Goal: Information Seeking & Learning: Learn about a topic

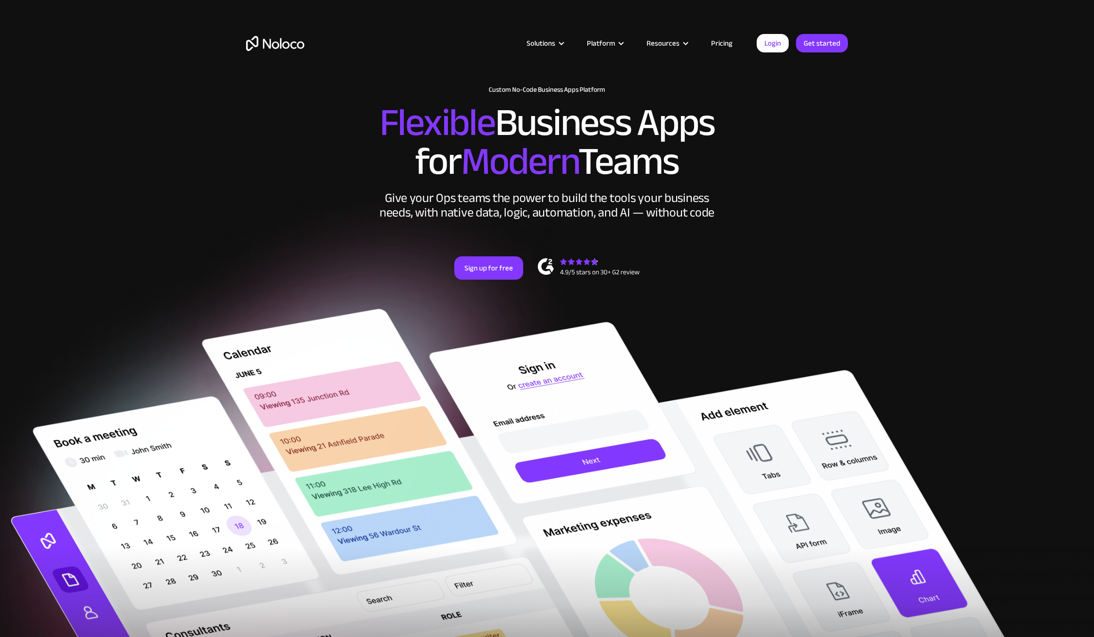
scroll to position [22, 0]
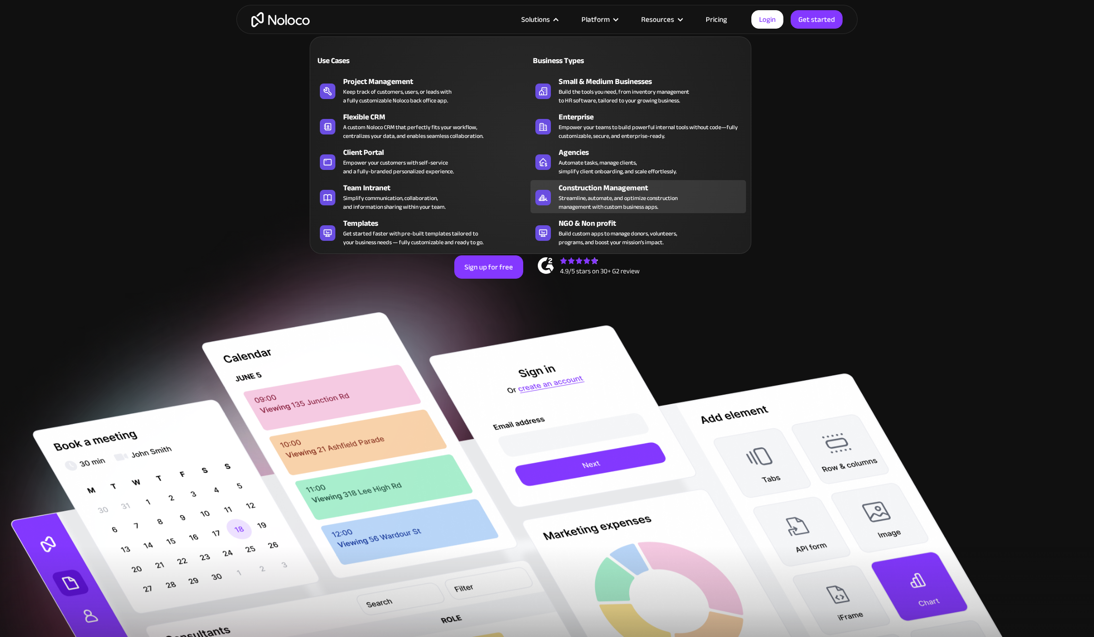
click at [588, 194] on div "Streamline, automate, and optimize construction management with custom business…" at bounding box center [618, 202] width 119 height 17
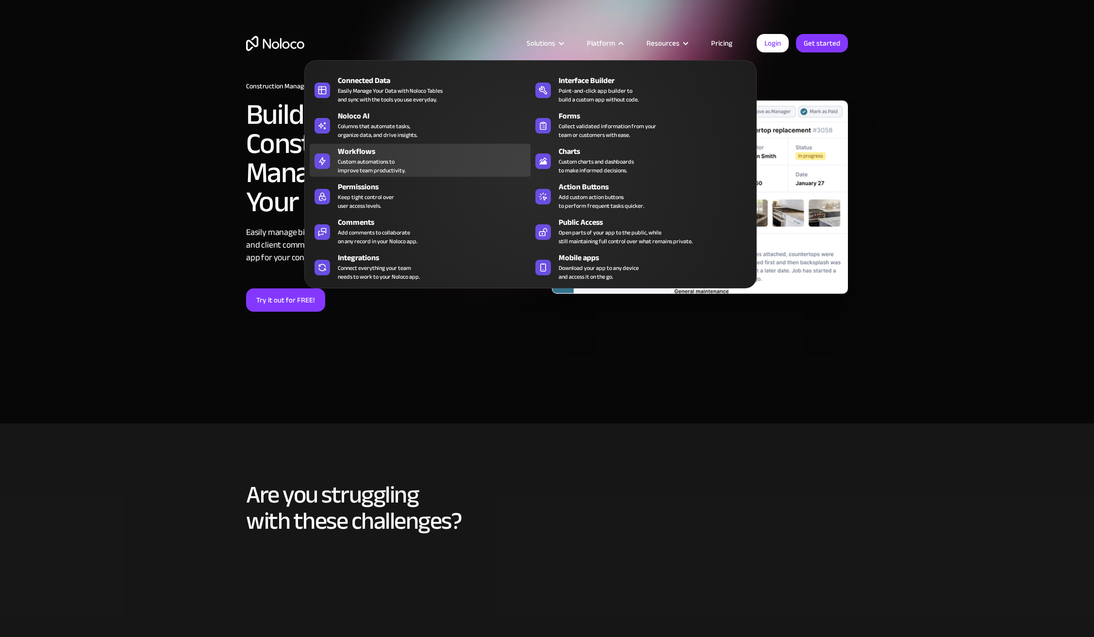
click at [385, 169] on div "Custom automations to improve team productivity." at bounding box center [371, 165] width 67 height 17
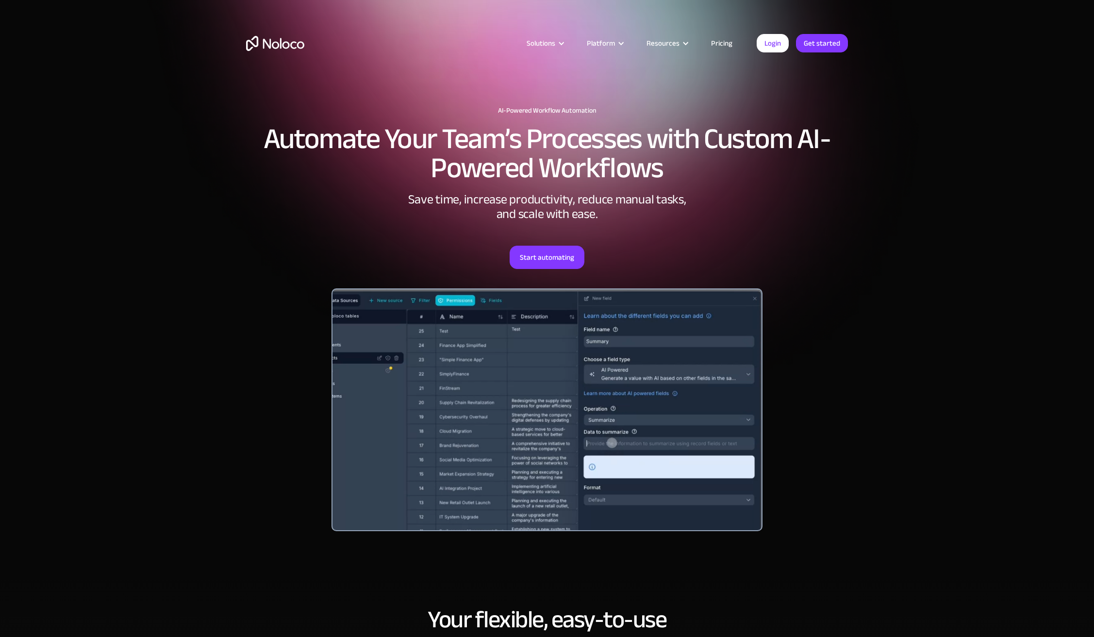
click at [865, 241] on section "AI-Powered Workflow Automation Automate Your Team’s Processes with Custom AI-Po…" at bounding box center [547, 286] width 1094 height 572
